Goal: Contribute content

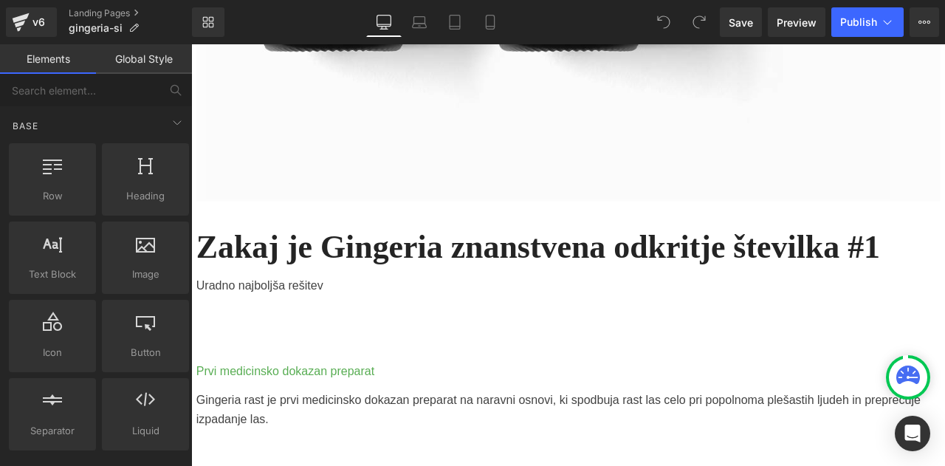
scroll to position [994, 0]
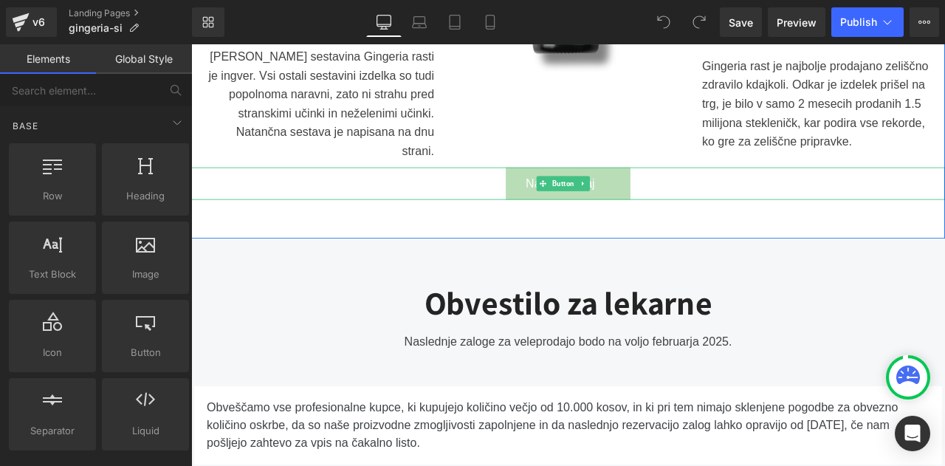
click at [677, 199] on link "Naročite zdaj" at bounding box center [638, 209] width 148 height 39
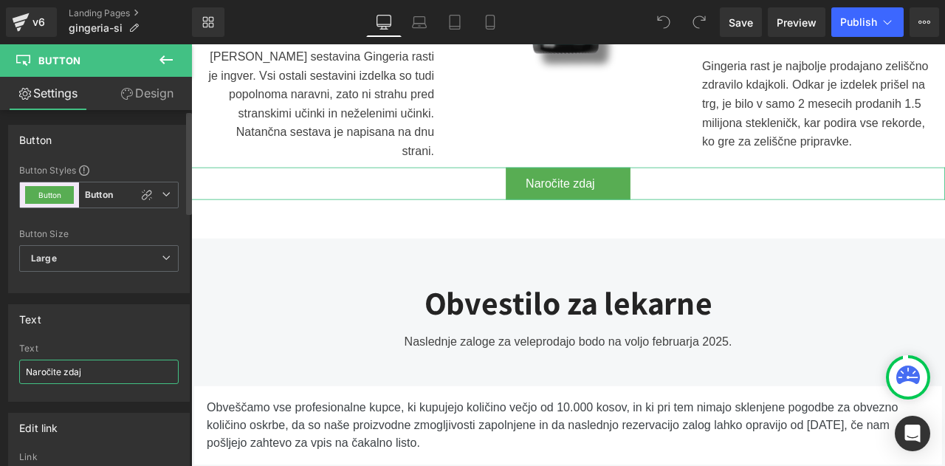
click at [124, 371] on input "Naročite zdaj" at bounding box center [98, 372] width 159 height 24
click at [137, 322] on div "Text" at bounding box center [99, 319] width 180 height 28
click at [148, 90] on link "Design" at bounding box center [147, 93] width 96 height 33
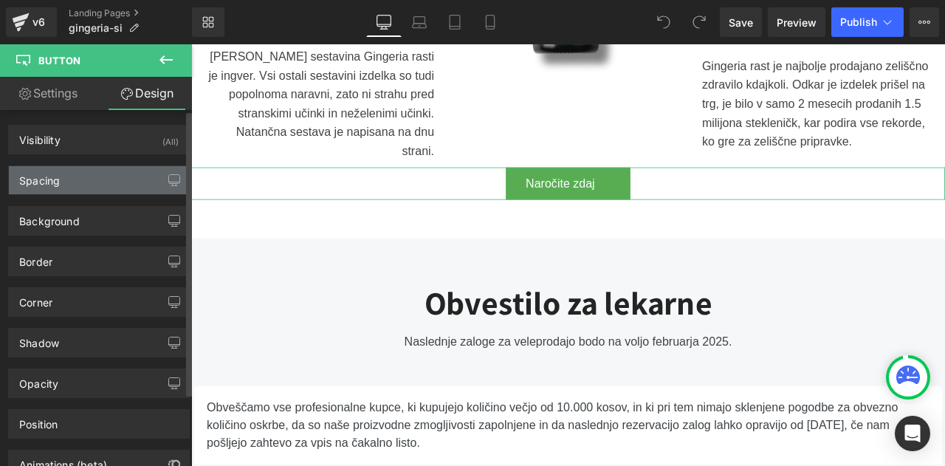
click at [87, 171] on div "Spacing" at bounding box center [99, 180] width 180 height 28
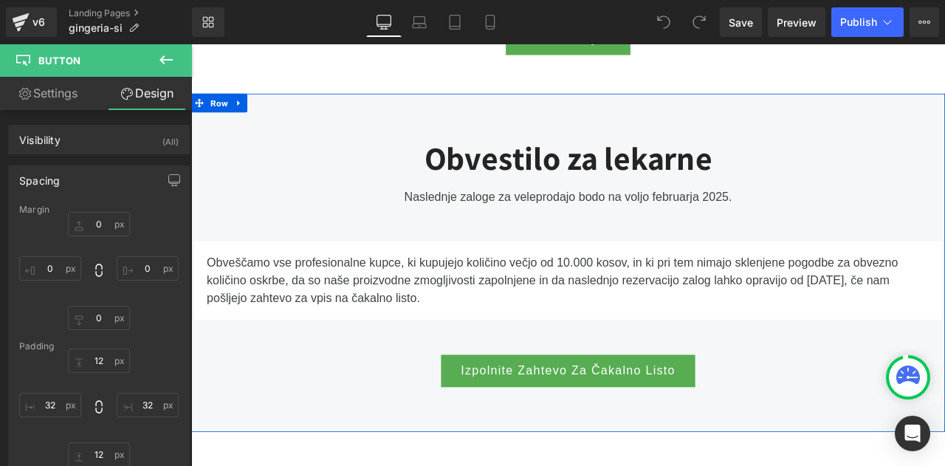
scroll to position [1167, 0]
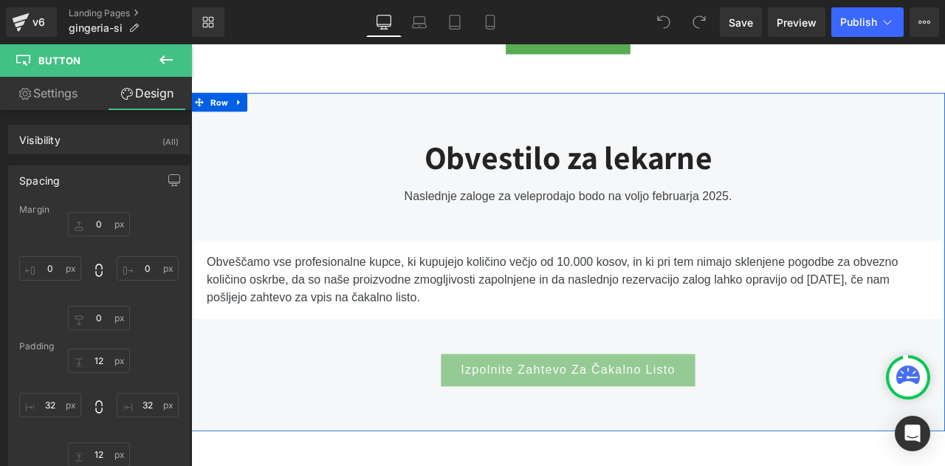
click at [512, 432] on span "Izpolnite Zahtevo Za Čakalno Listo" at bounding box center [638, 430] width 254 height 21
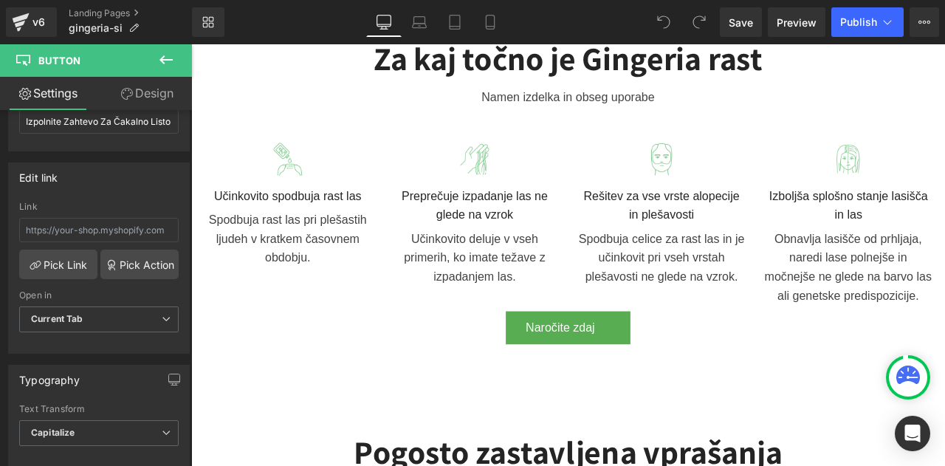
scroll to position [1685, 0]
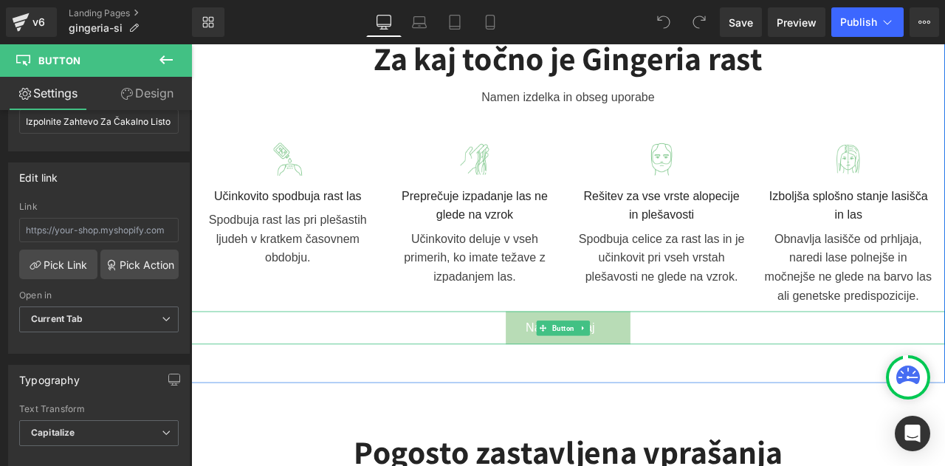
click at [588, 379] on span "Naročite zdaj" at bounding box center [629, 379] width 82 height 21
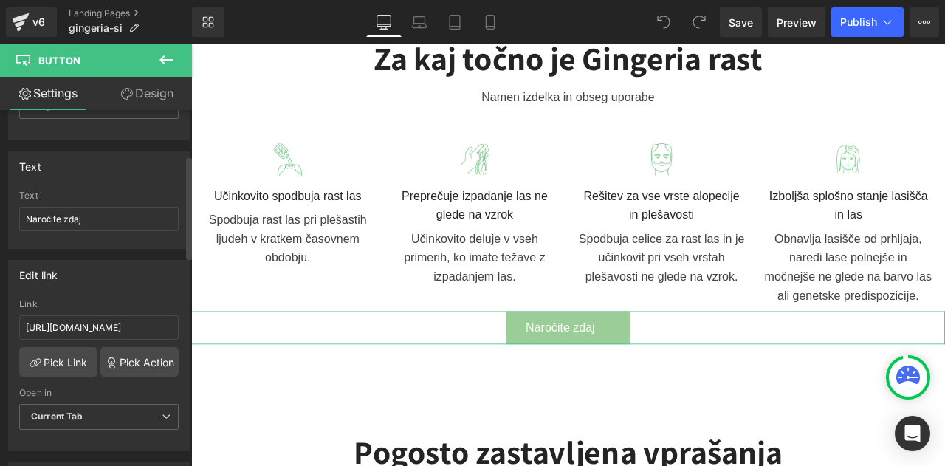
scroll to position [156, 0]
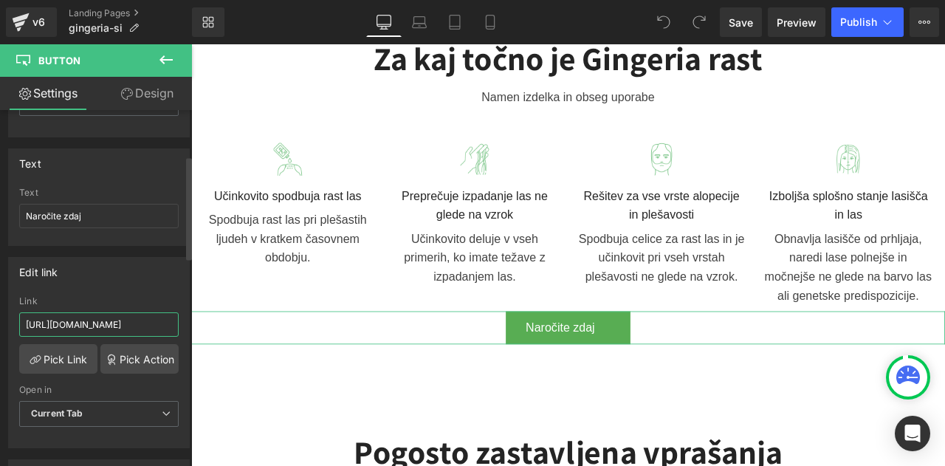
click at [106, 327] on input "[URL][DOMAIN_NAME]" at bounding box center [98, 324] width 159 height 24
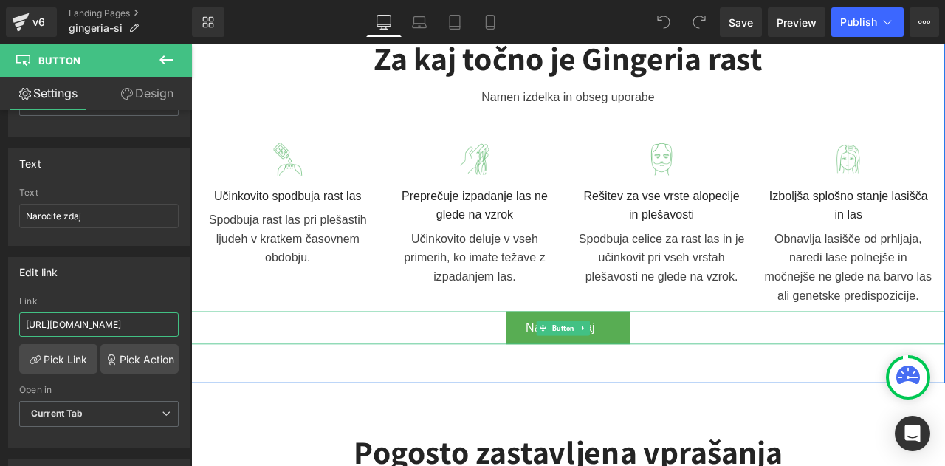
drag, startPoint x: 298, startPoint y: 371, endPoint x: 196, endPoint y: 385, distance: 102.1
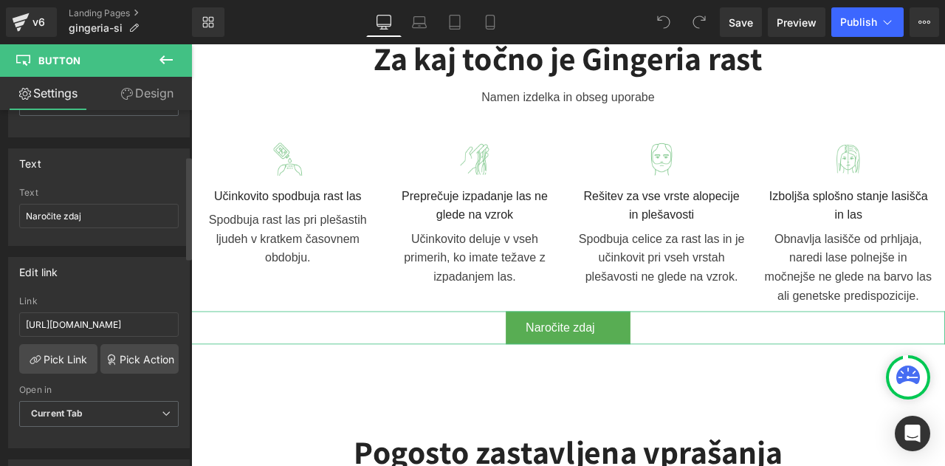
scroll to position [0, 0]
click at [140, 279] on div "Edit link" at bounding box center [99, 272] width 180 height 28
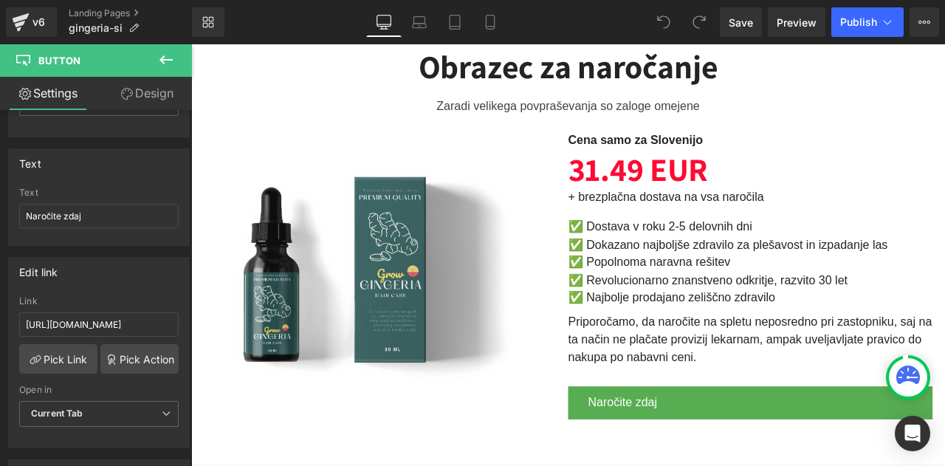
scroll to position [3251, 0]
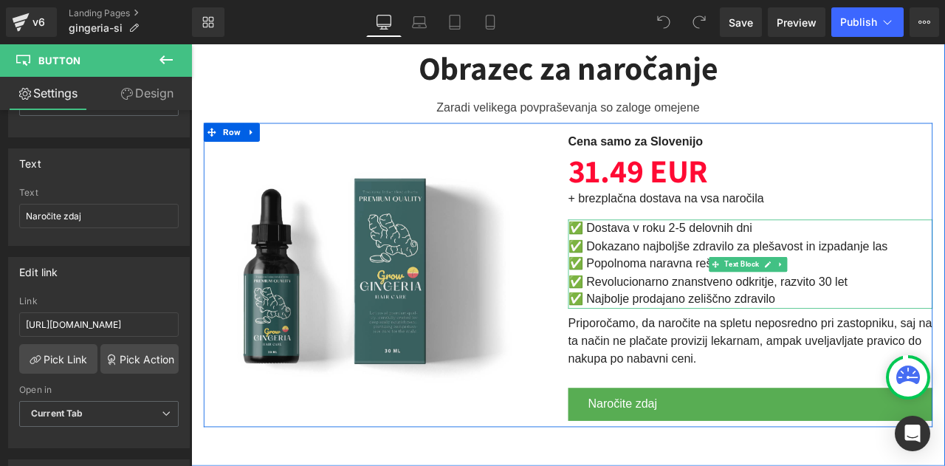
click at [773, 276] on span "✅ Dokazano najboljše zdravilo za plešavost in izpadanje las" at bounding box center [827, 283] width 379 height 16
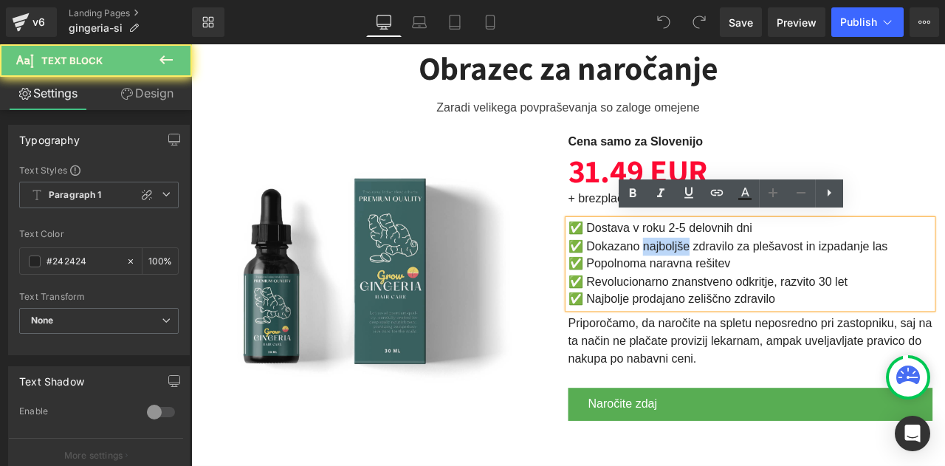
click at [773, 276] on span "✅ Dokazano najboljše zdravilo za plešavost in izpadanje las" at bounding box center [827, 283] width 379 height 16
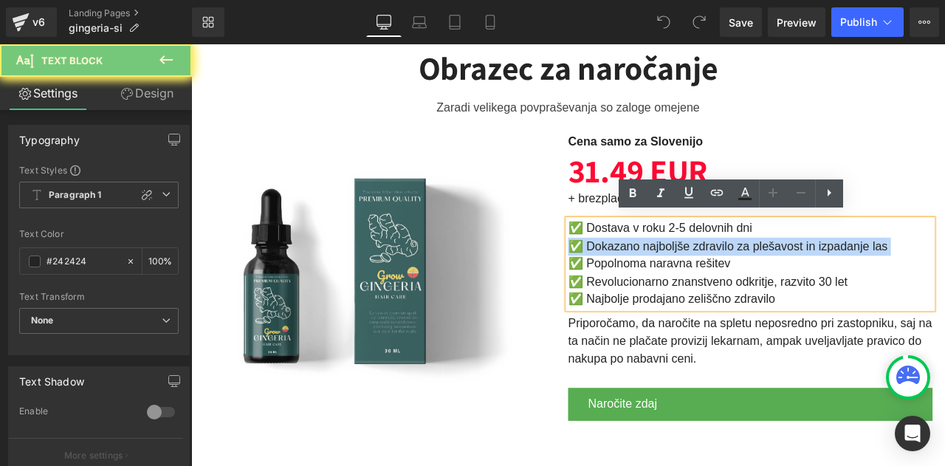
click at [773, 276] on span "✅ Dokazano najboljše zdravilo za plešavost in izpadanje las" at bounding box center [827, 283] width 379 height 16
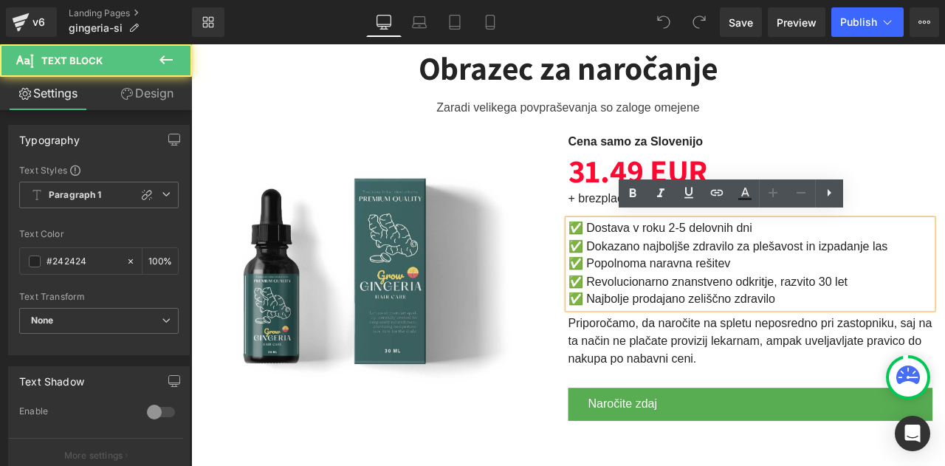
click at [769, 298] on span "✅ Popolnoma naravna rešitev" at bounding box center [734, 304] width 193 height 16
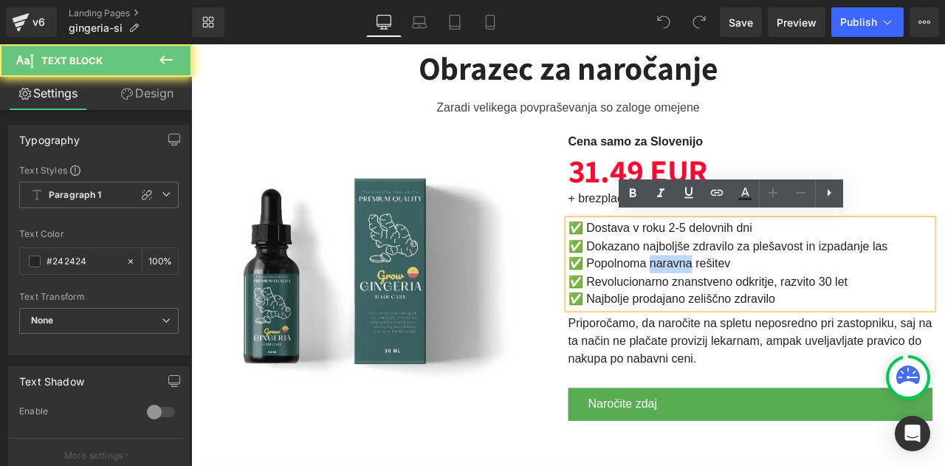
click at [769, 298] on span "✅ Popolnoma naravna rešitev" at bounding box center [734, 304] width 193 height 16
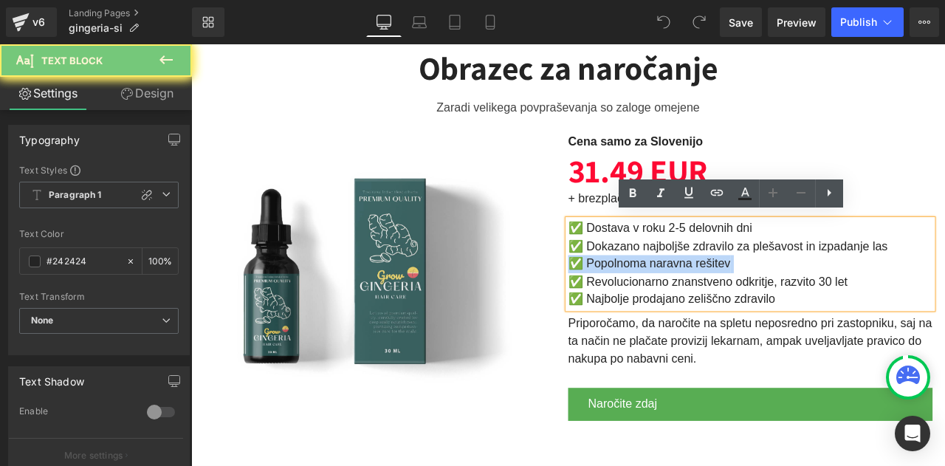
click at [769, 298] on span "✅ Popolnoma naravna rešitev" at bounding box center [734, 304] width 193 height 16
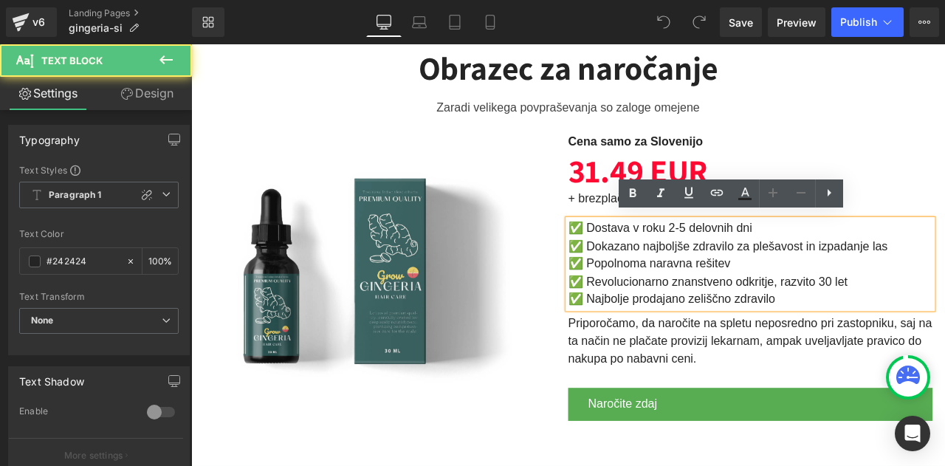
click at [819, 317] on span "✅ Revolucionarno znanstveno odkritje, razvito 30 let" at bounding box center [803, 325] width 331 height 16
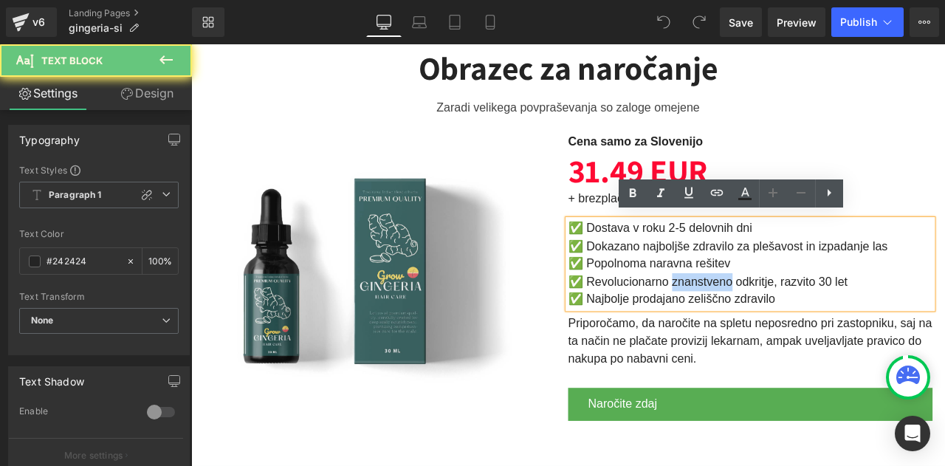
click at [819, 317] on span "✅ Revolucionarno znanstveno odkritje, razvito 30 let" at bounding box center [803, 325] width 331 height 16
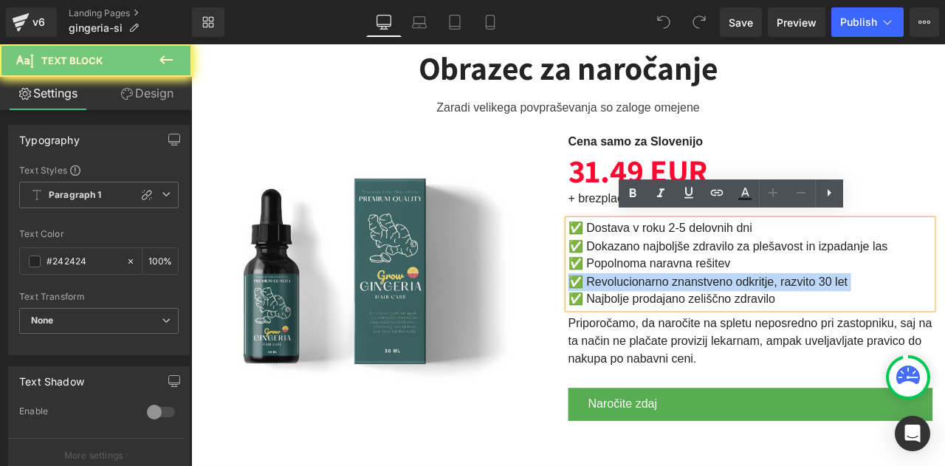
click at [819, 317] on span "✅ Revolucionarno znanstveno odkritje, razvito 30 let" at bounding box center [803, 325] width 331 height 16
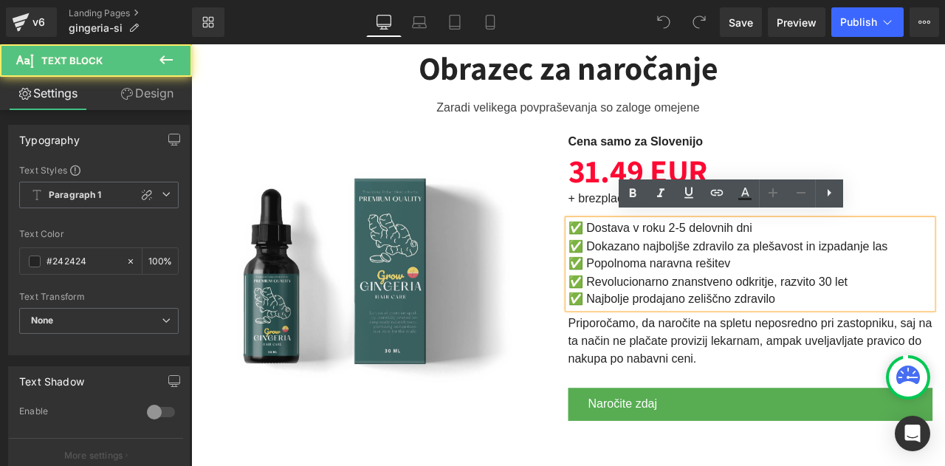
click at [752, 338] on span "✅ Najbolje prodajano zeliščno zdravilo" at bounding box center [760, 346] width 245 height 16
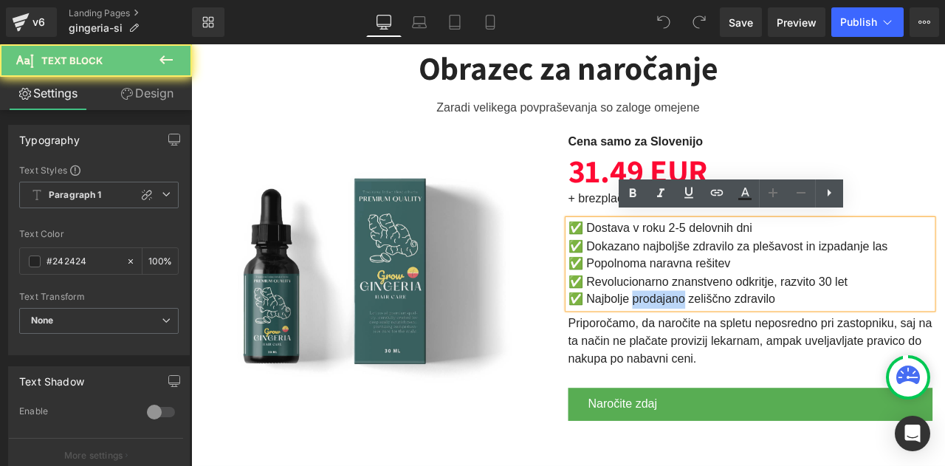
click at [752, 338] on span "✅ Najbolje prodajano zeliščno zdravilo" at bounding box center [760, 346] width 245 height 16
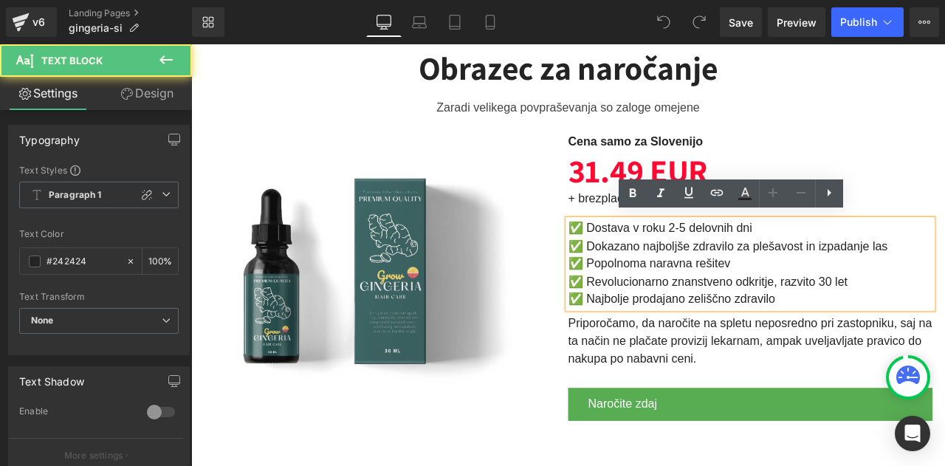
click at [724, 309] on p "✅ Dostava v roku 2-5 delovnih dni ✅ Dokazano najboljše zdravilo za plešavost in…" at bounding box center [854, 305] width 432 height 106
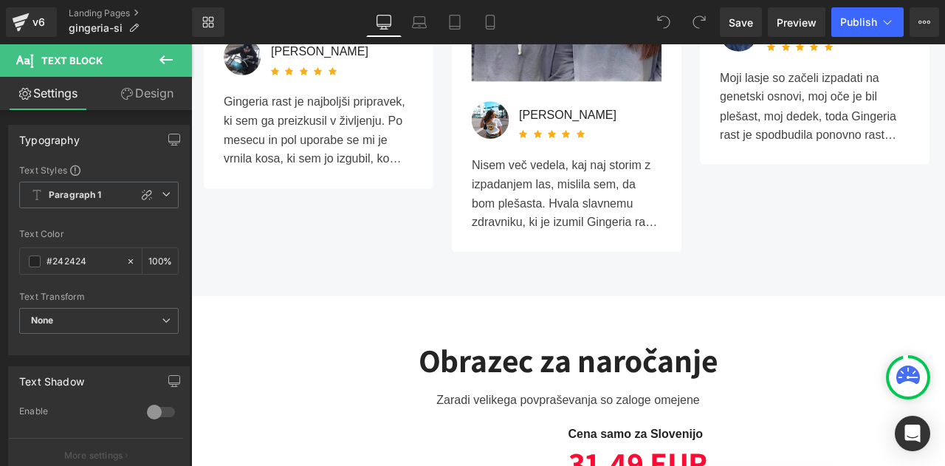
scroll to position [2895, 0]
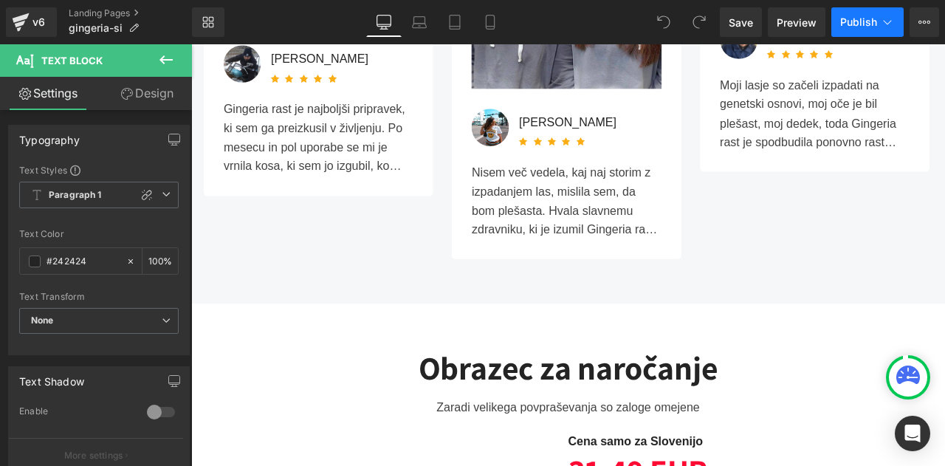
click at [864, 18] on span "Publish" at bounding box center [858, 22] width 37 height 12
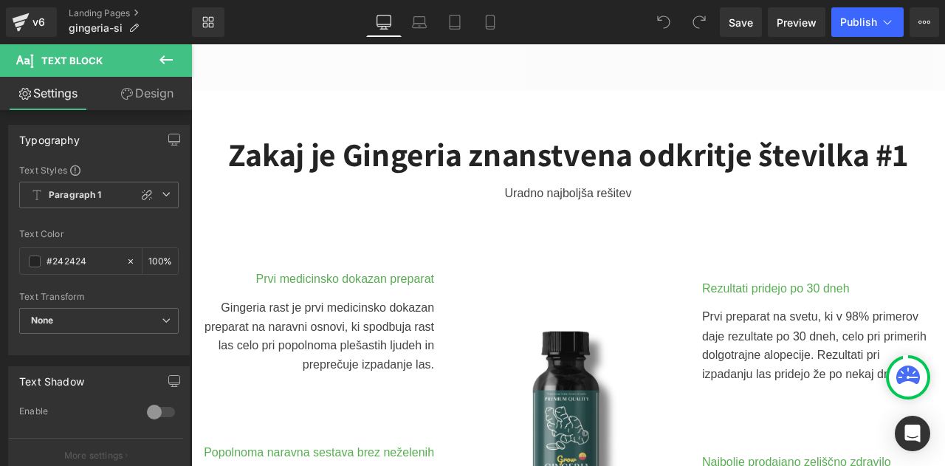
scroll to position [0, 0]
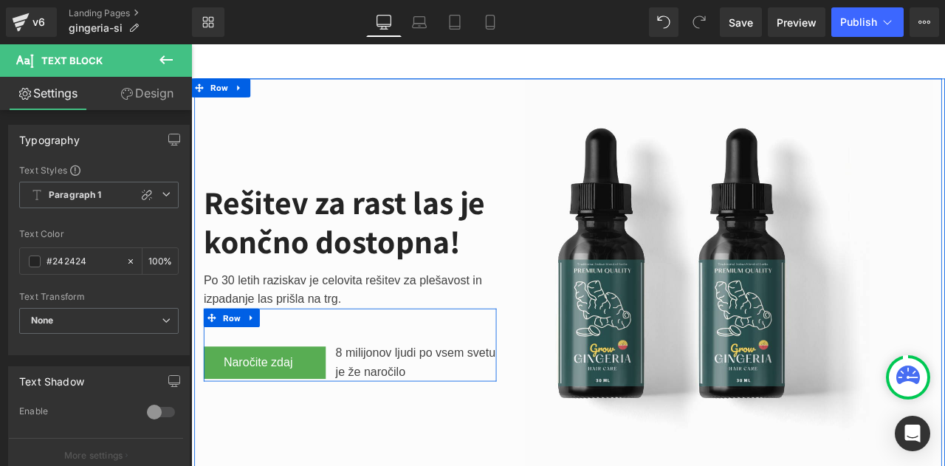
click at [252, 417] on icon at bounding box center [254, 421] width 8 height 9
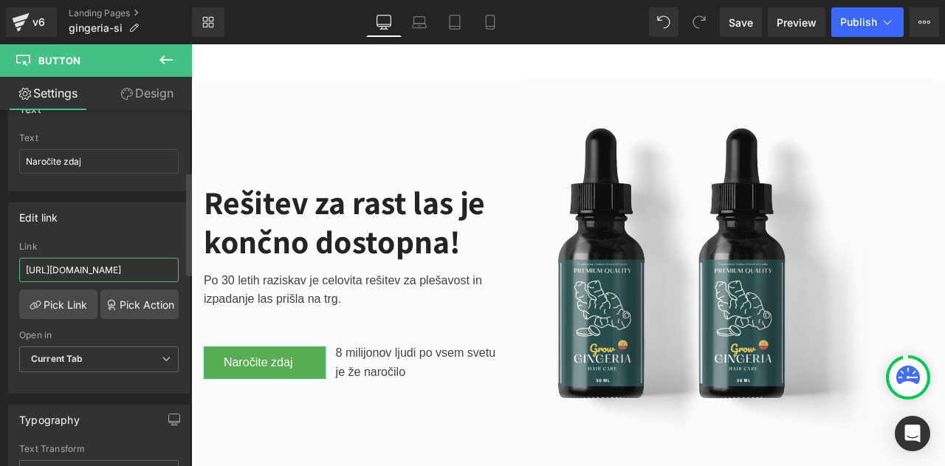
scroll to position [0, 129]
drag, startPoint x: 127, startPoint y: 264, endPoint x: 178, endPoint y: 263, distance: 50.9
click at [178, 263] on div "[URL][DOMAIN_NAME] Link [URL][DOMAIN_NAME] Pick Link Pick Action Current Tab Ne…" at bounding box center [99, 316] width 180 height 151
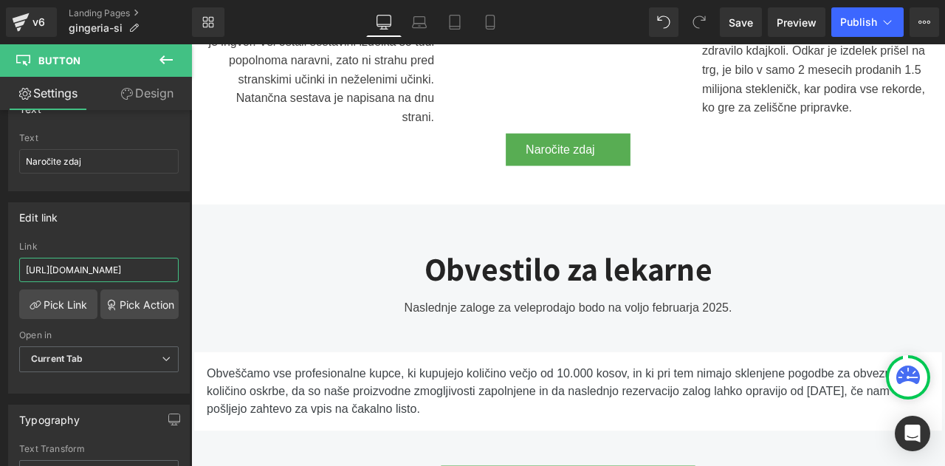
scroll to position [1027, 0]
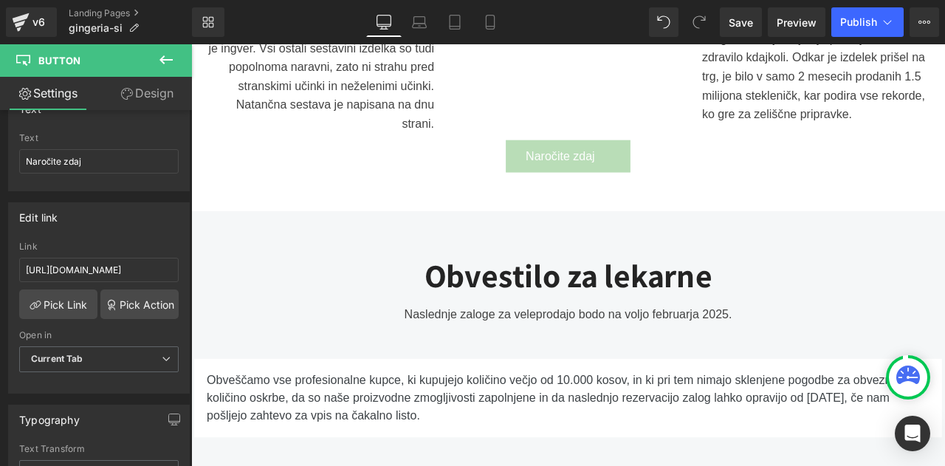
click at [597, 168] on span "Naročite zdaj" at bounding box center [629, 177] width 82 height 21
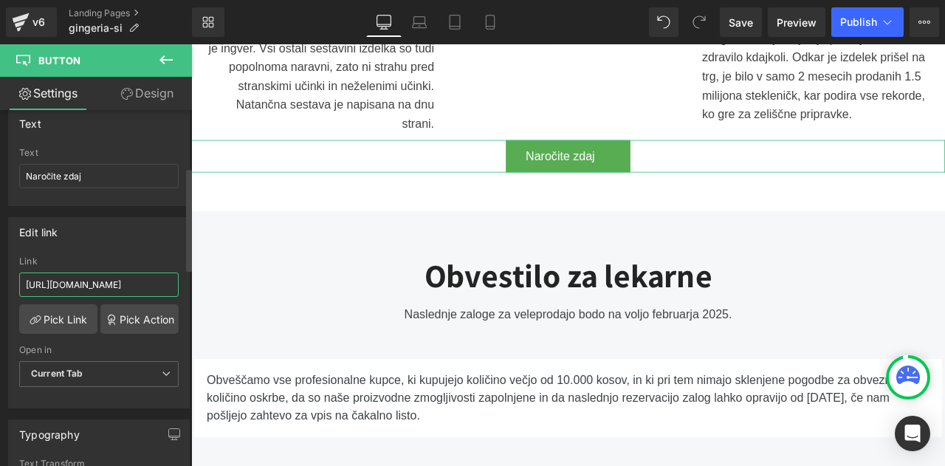
scroll to position [0, 129]
drag, startPoint x: 65, startPoint y: 283, endPoint x: 179, endPoint y: 277, distance: 113.8
click at [179, 277] on div "[URL][DOMAIN_NAME] Link [URL][DOMAIN_NAME] Pick Link Pick Action Current Tab Ne…" at bounding box center [99, 331] width 180 height 151
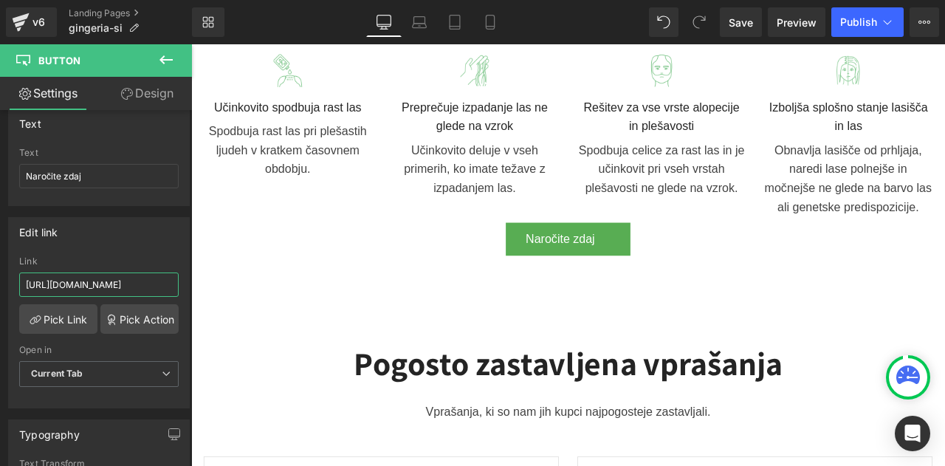
scroll to position [1798, 0]
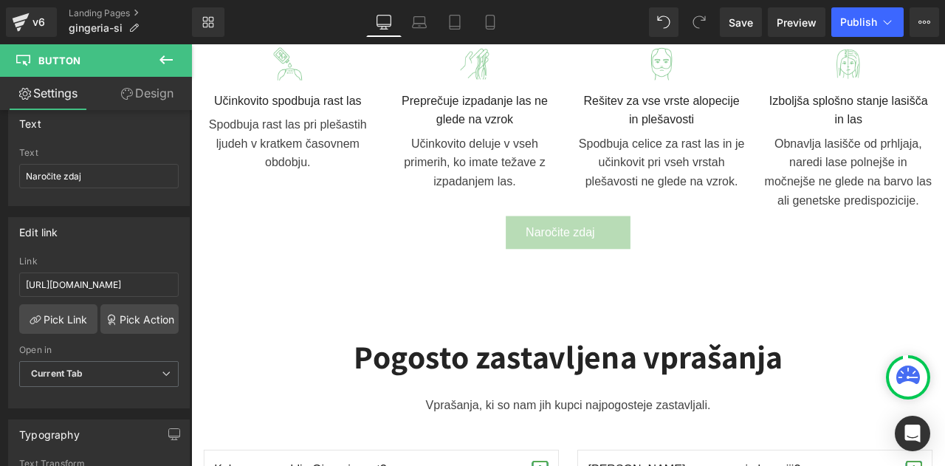
click at [590, 257] on span "Naročite zdaj" at bounding box center [629, 267] width 82 height 21
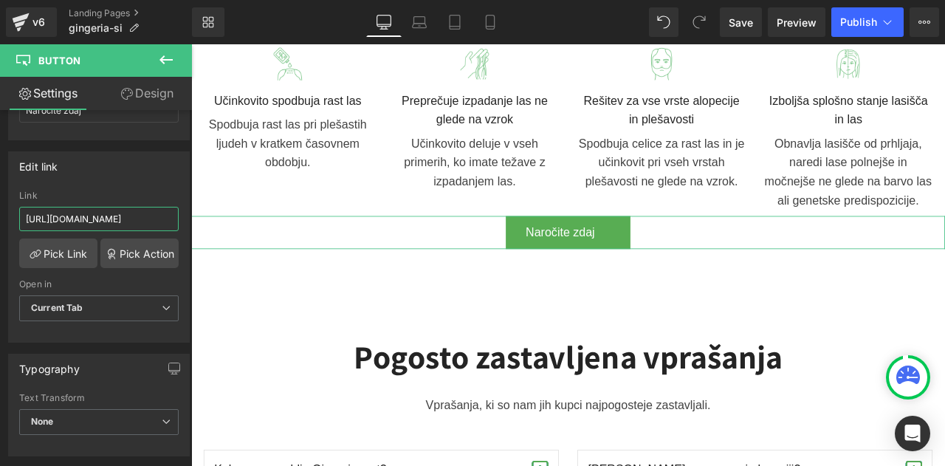
scroll to position [0, 129]
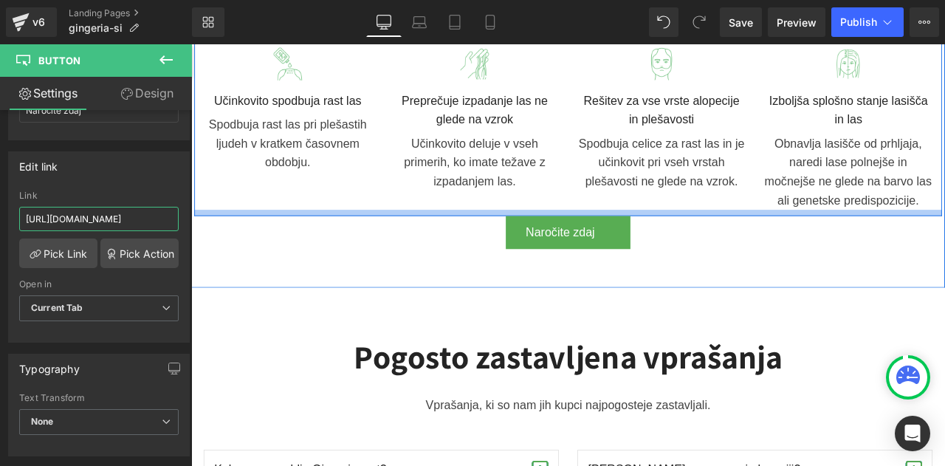
drag, startPoint x: 317, startPoint y: 263, endPoint x: 218, endPoint y: 241, distance: 101.9
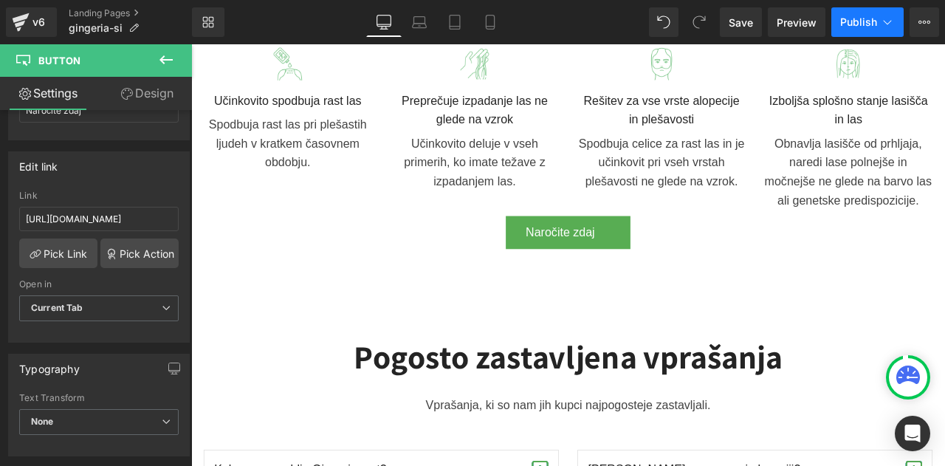
scroll to position [0, 0]
click at [881, 18] on icon at bounding box center [887, 22] width 15 height 15
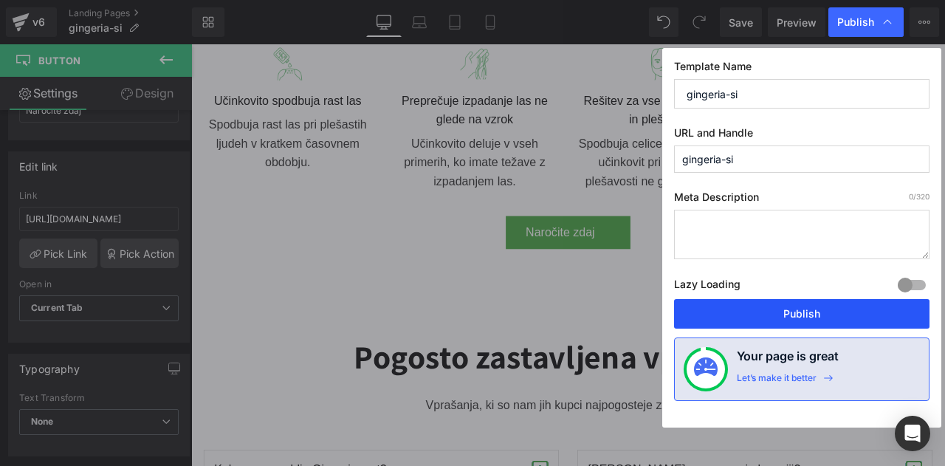
click at [753, 303] on button "Publish" at bounding box center [801, 314] width 255 height 30
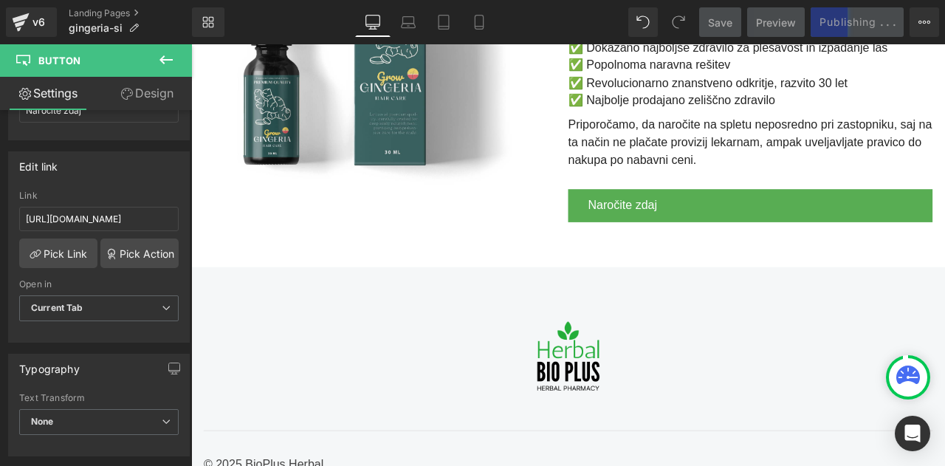
scroll to position [3502, 0]
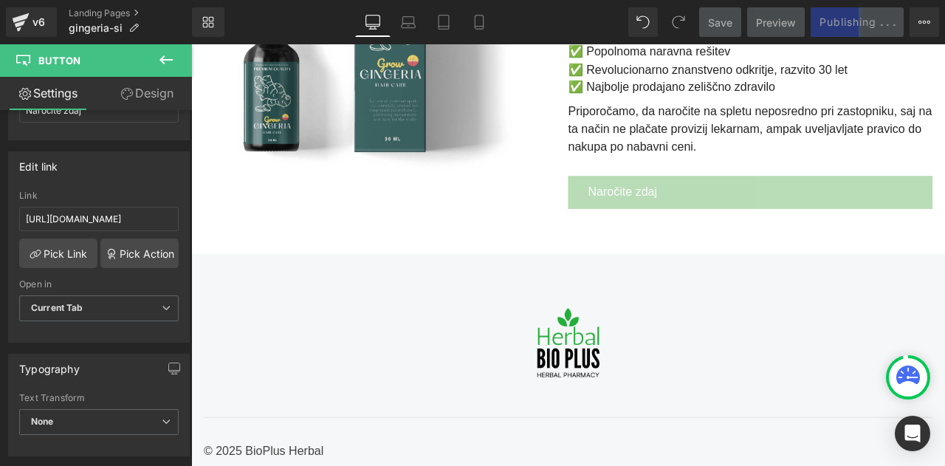
click at [759, 220] on link "Naročite zdaj" at bounding box center [854, 219] width 432 height 39
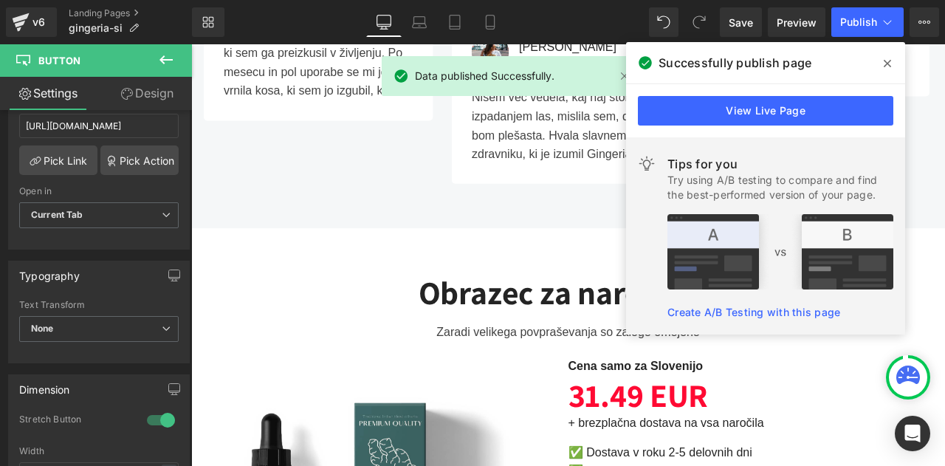
scroll to position [2937, 0]
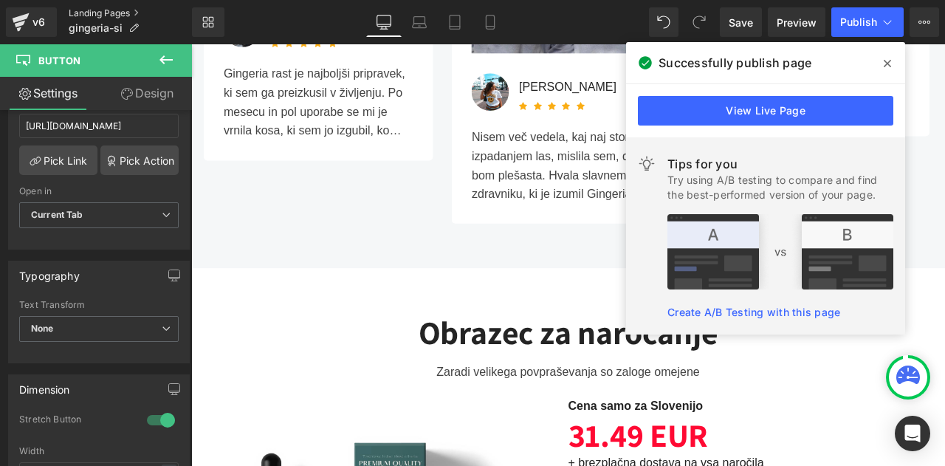
click at [123, 10] on link "Landing Pages" at bounding box center [130, 13] width 123 height 12
